Goal: Task Accomplishment & Management: Use online tool/utility

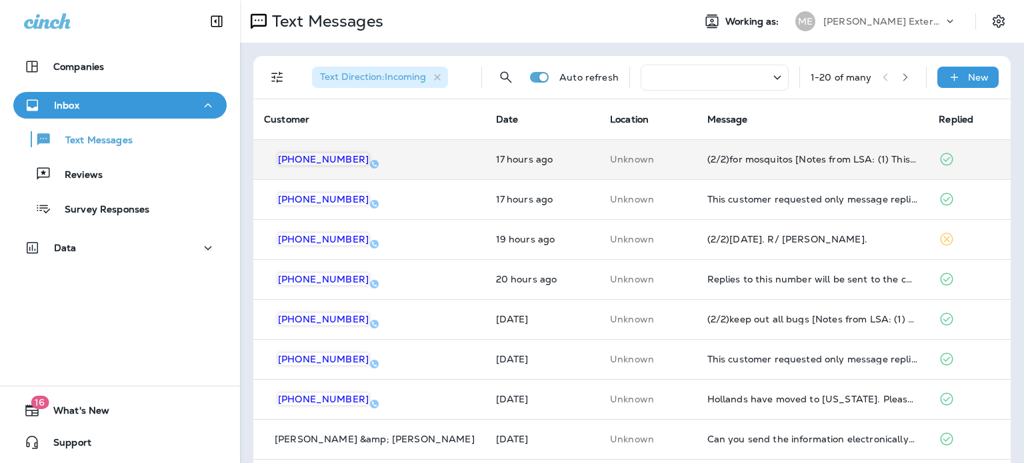
click at [648, 174] on td "Unknown" at bounding box center [647, 159] width 97 height 40
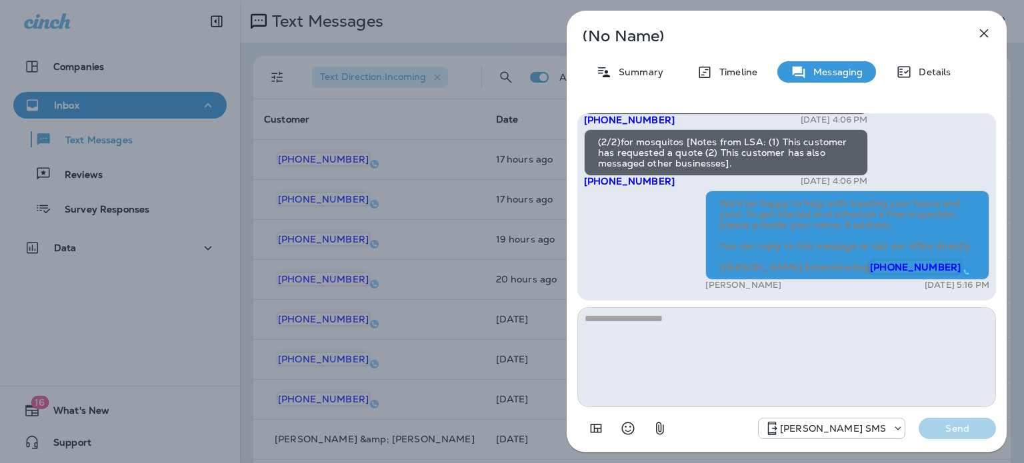
click at [987, 31] on icon "button" at bounding box center [984, 33] width 16 height 16
